Goal: Check status: Check status

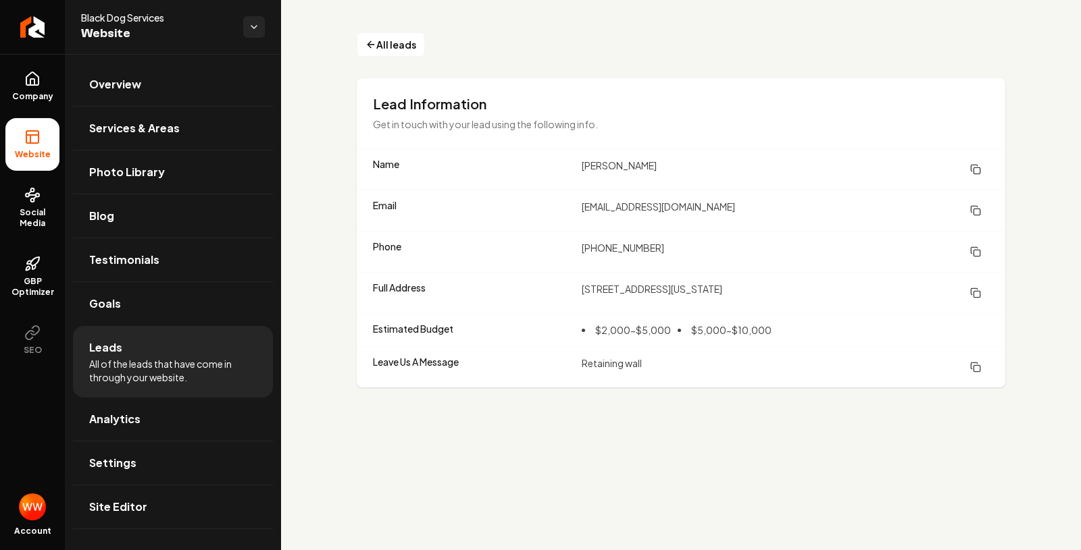
click at [178, 351] on li "Leads All of the leads that have come in through your website." at bounding box center [173, 362] width 200 height 72
click at [384, 47] on span "All leads" at bounding box center [396, 45] width 40 height 14
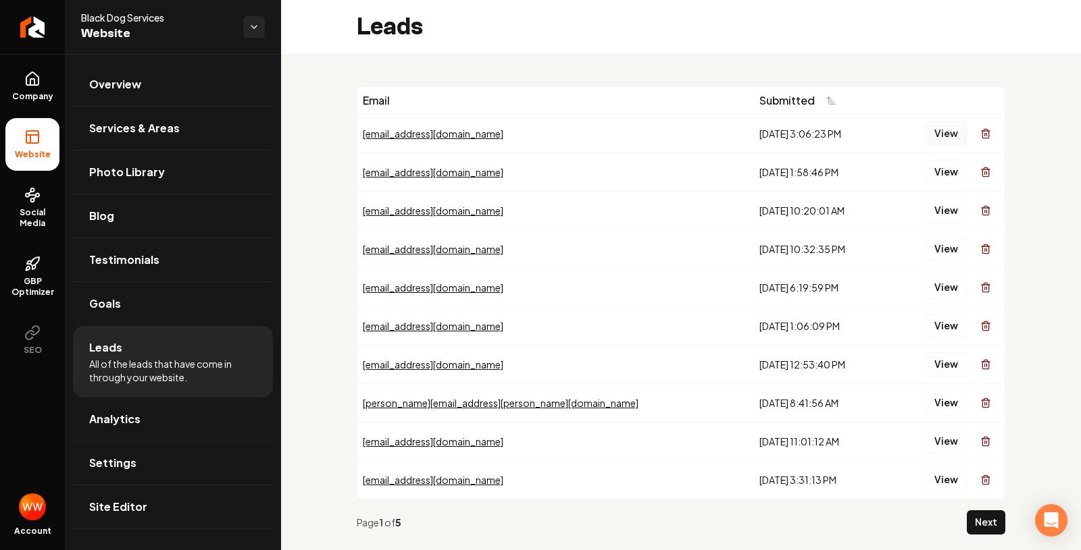
click at [939, 130] on button "View" at bounding box center [945, 134] width 41 height 24
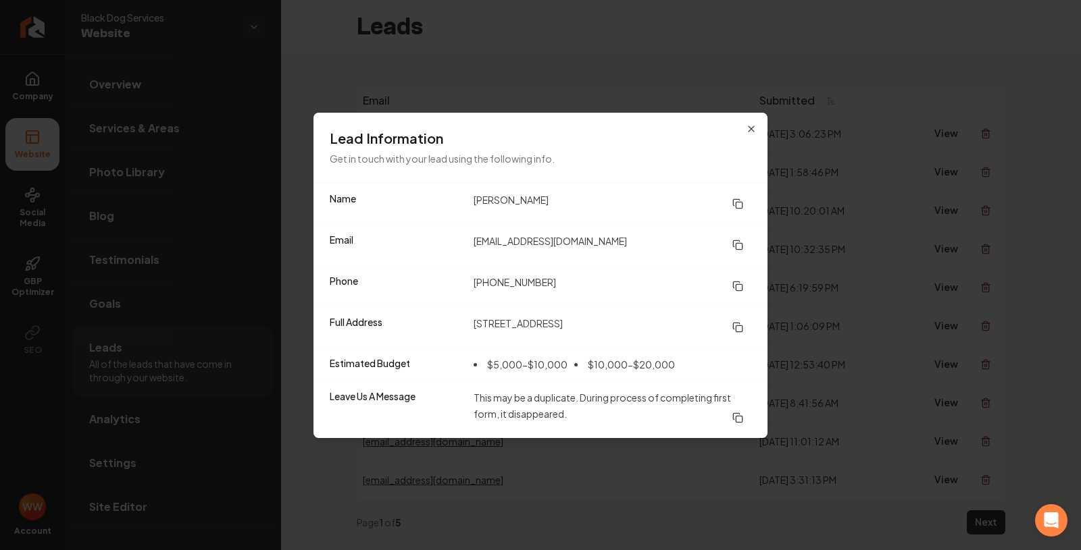
click at [740, 204] on icon at bounding box center [737, 204] width 11 height 11
click at [737, 246] on icon at bounding box center [737, 245] width 11 height 11
click at [738, 286] on icon at bounding box center [737, 286] width 11 height 11
drag, startPoint x: 739, startPoint y: 327, endPoint x: 592, endPoint y: 200, distance: 194.4
click at [739, 327] on icon at bounding box center [737, 327] width 11 height 11
